Goal: Information Seeking & Learning: Learn about a topic

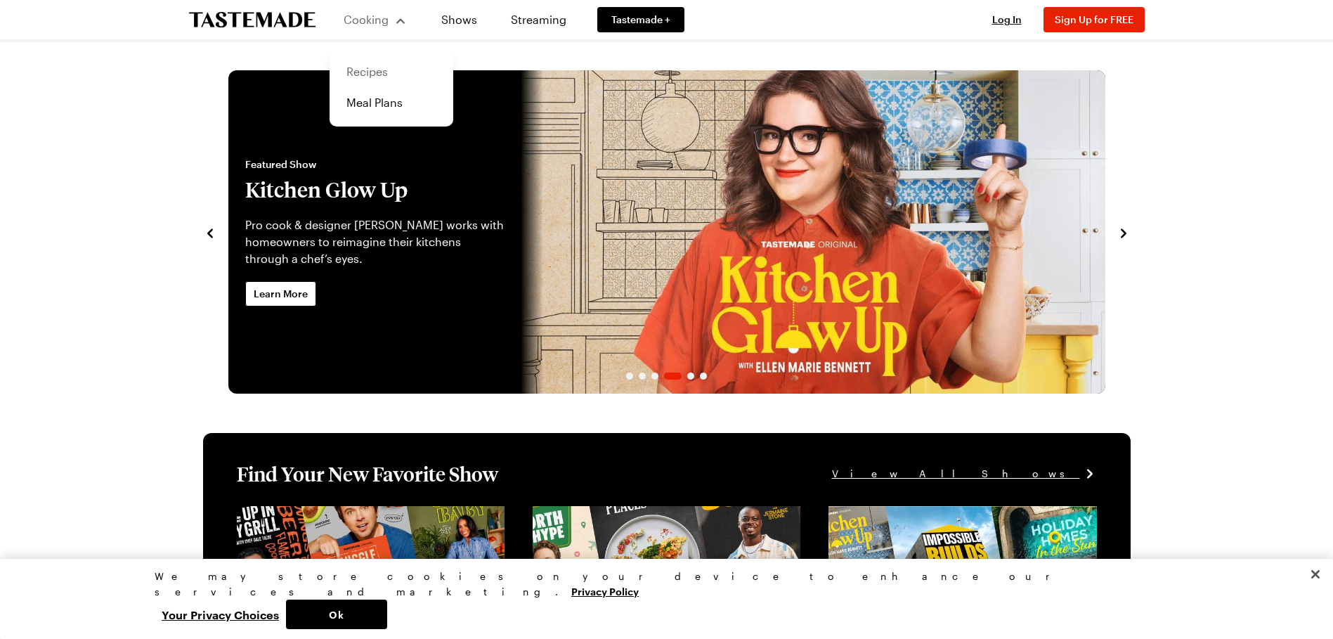
click at [377, 72] on link "Recipes" at bounding box center [391, 71] width 107 height 31
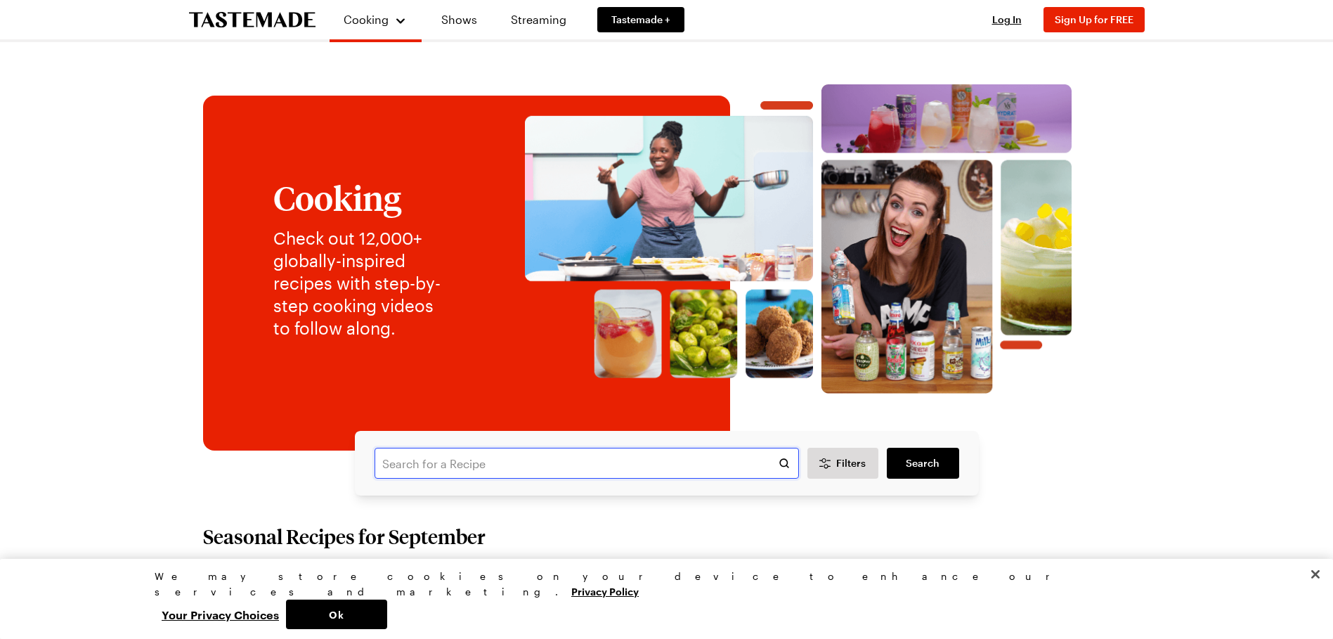
click at [499, 459] on input "text" at bounding box center [586, 463] width 424 height 31
type input "classic cheesecake"
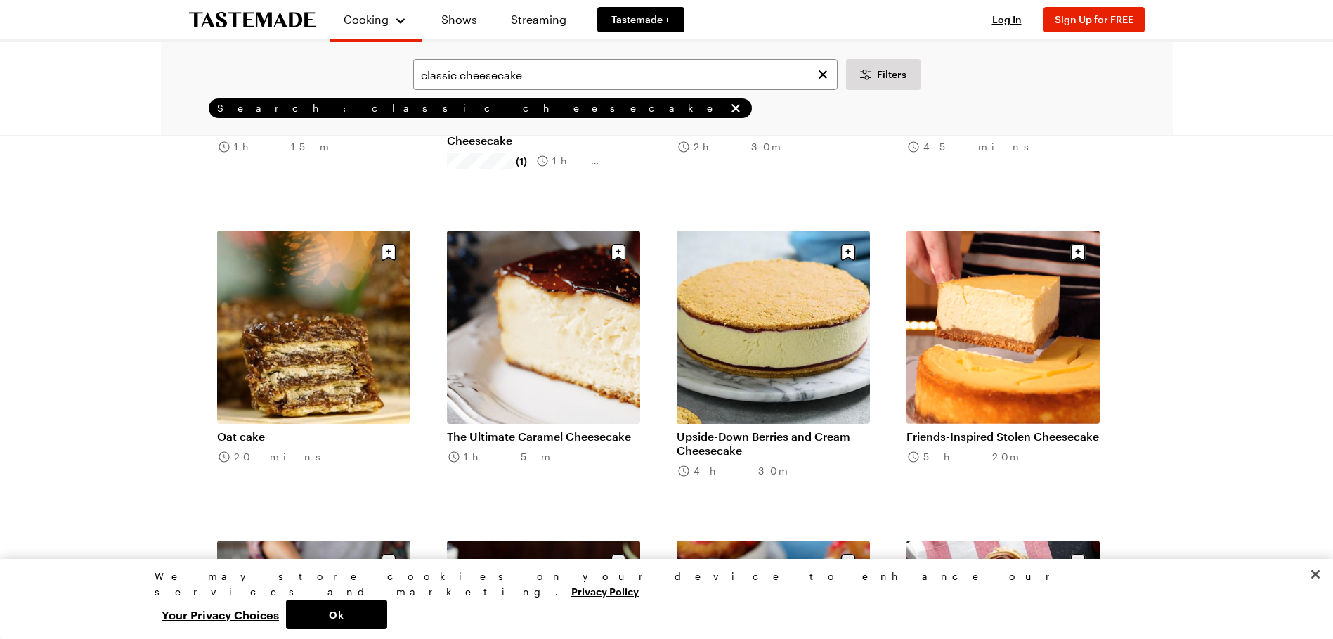
scroll to position [1265, 0]
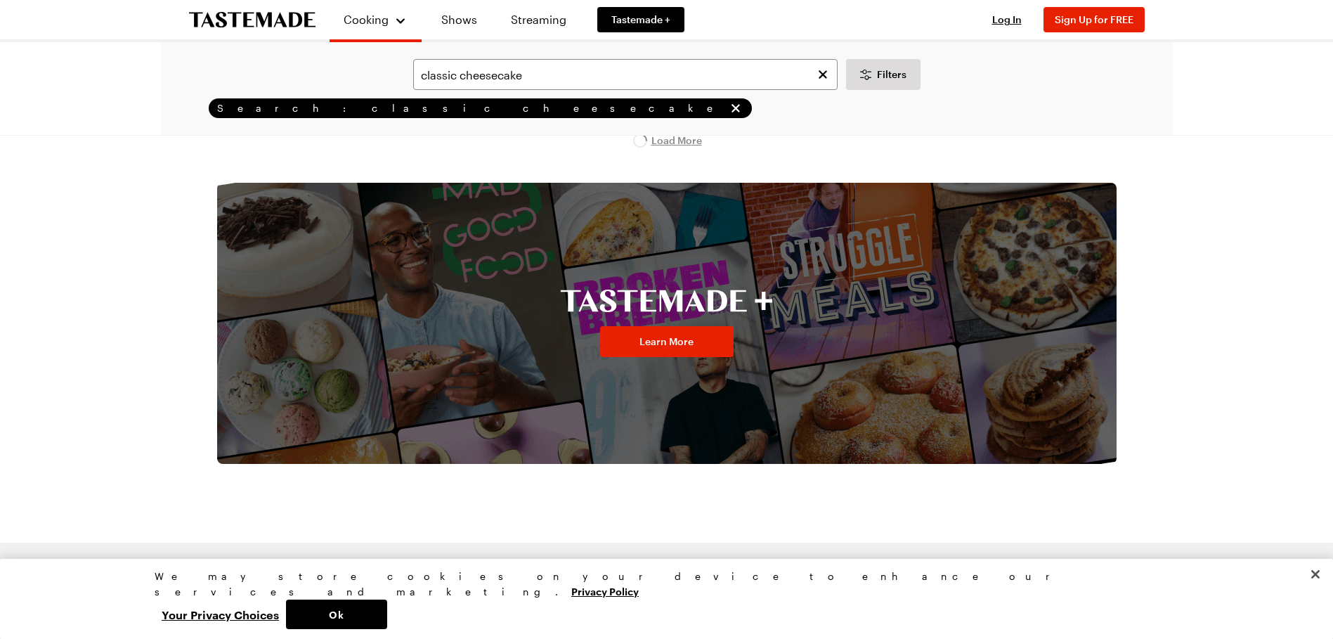
scroll to position [1852, 0]
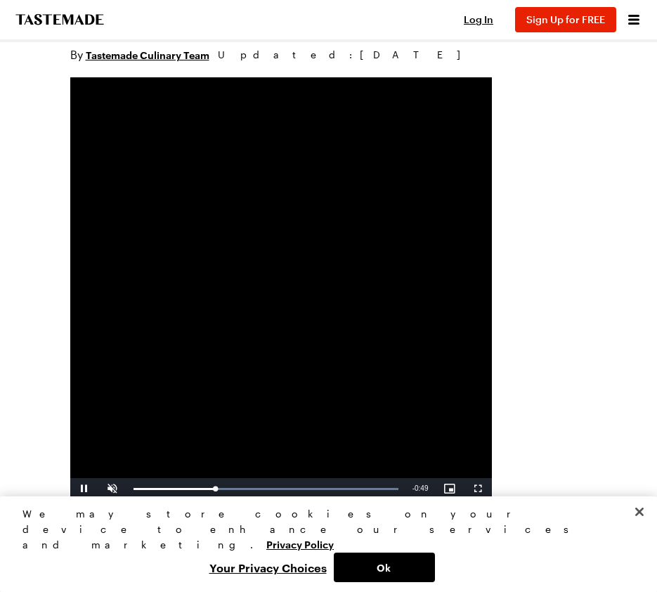
scroll to position [211, 0]
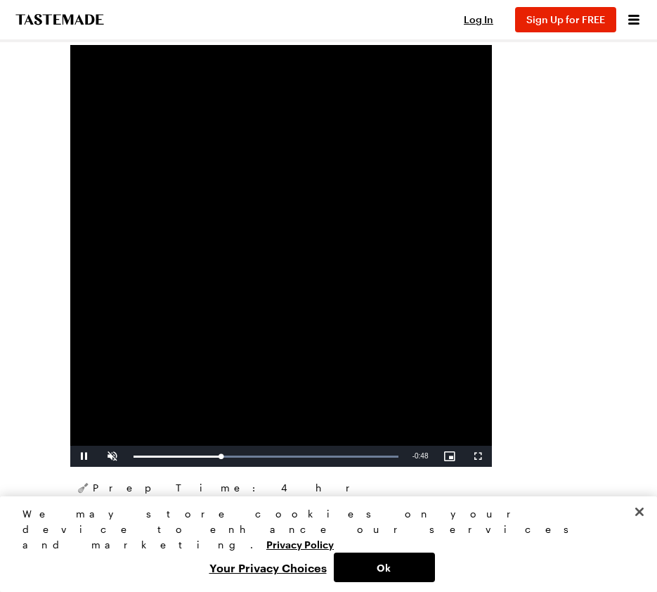
click at [366, 309] on video "Video Player" at bounding box center [281, 256] width 422 height 422
drag, startPoint x: 594, startPoint y: 175, endPoint x: 591, endPoint y: 164, distance: 11.1
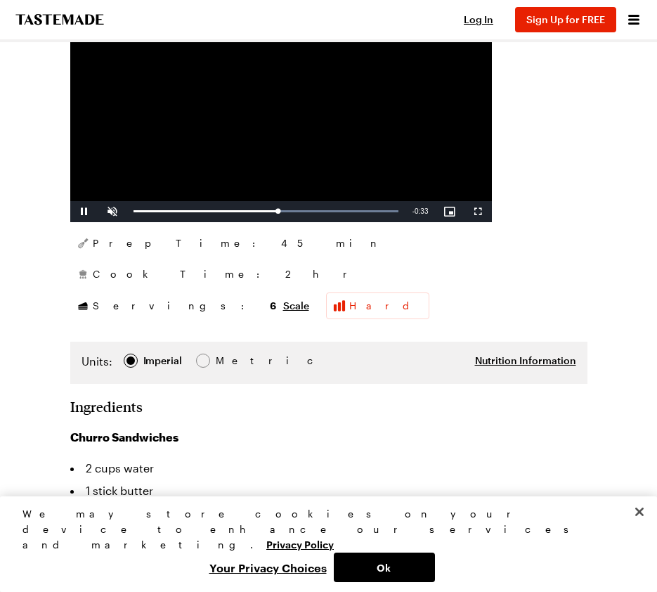
scroll to position [141, 0]
